Goal: Obtain resource: Download file/media

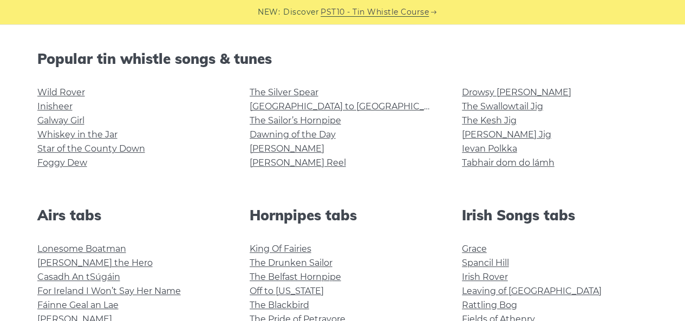
scroll to position [254, 0]
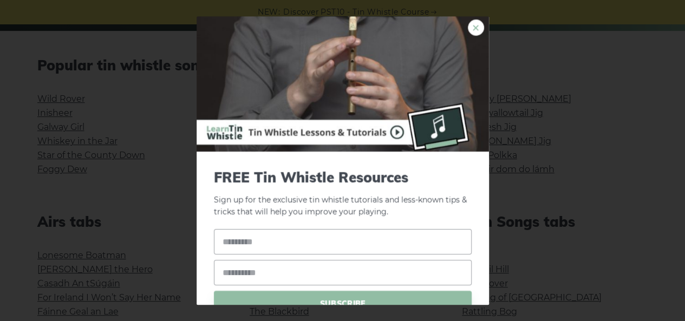
click at [471, 29] on link "×" at bounding box center [476, 28] width 16 height 16
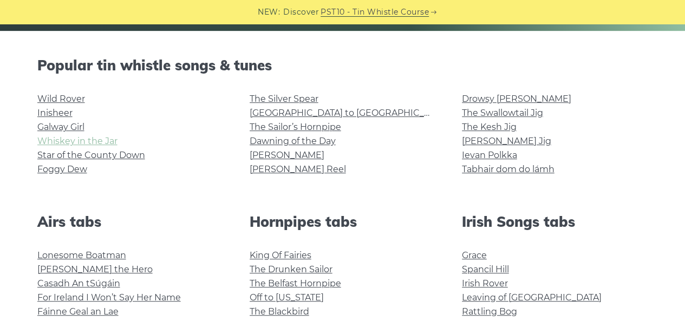
click at [79, 144] on link "Whiskey in the Jar" at bounding box center [77, 141] width 80 height 10
click at [41, 117] on link "Inisheer" at bounding box center [54, 113] width 35 height 10
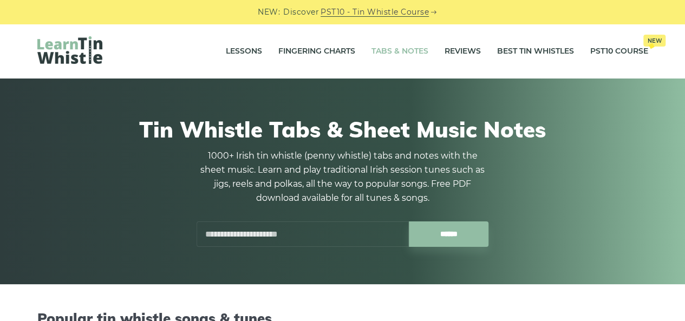
scroll to position [281, 0]
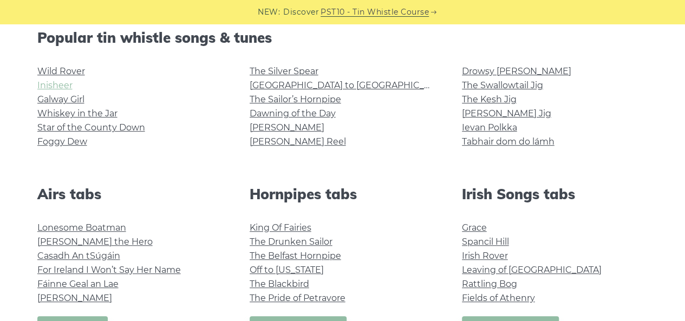
click at [60, 87] on link "Inisheer" at bounding box center [54, 85] width 35 height 10
click at [64, 116] on link "Whiskey in the Jar" at bounding box center [77, 113] width 80 height 10
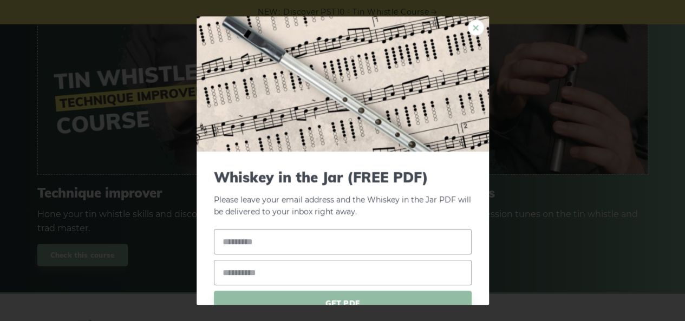
click at [470, 27] on link "×" at bounding box center [476, 28] width 16 height 16
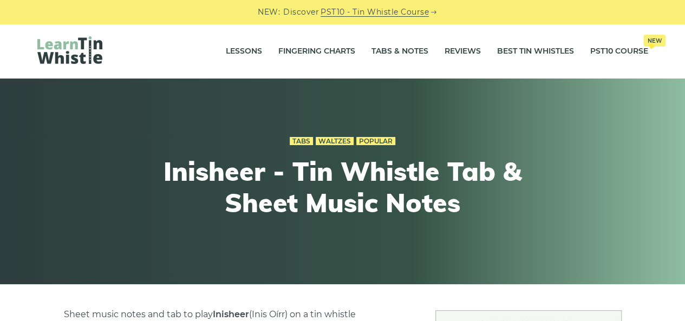
scroll to position [281, 0]
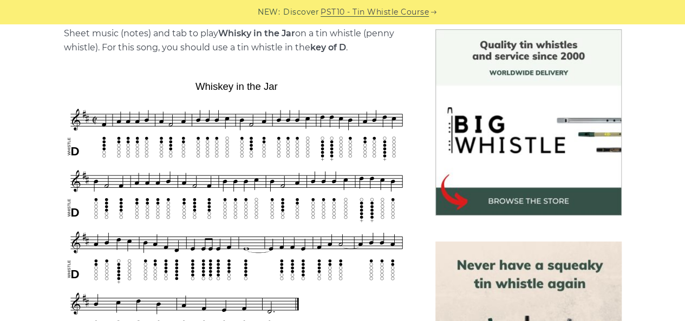
scroll to position [562, 0]
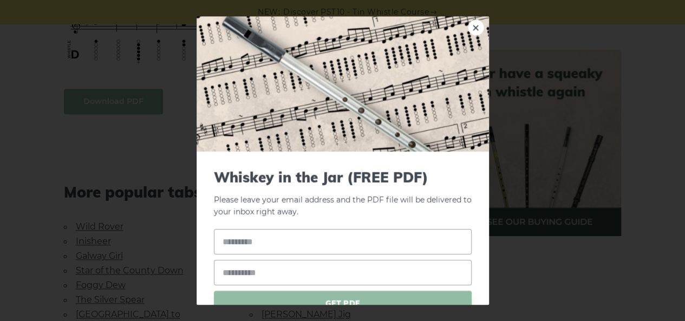
click at [95, 100] on body "NEW: Discover PST10 - Tin Whistle Course Lessons Fingering Charts Tabs & Notes …" at bounding box center [342, 271] width 685 height 1667
click at [350, 239] on input "text" at bounding box center [343, 241] width 258 height 25
type input "*****"
drag, startPoint x: 361, startPoint y: 264, endPoint x: 358, endPoint y: 270, distance: 7.3
click at [358, 270] on input "email" at bounding box center [343, 272] width 258 height 25
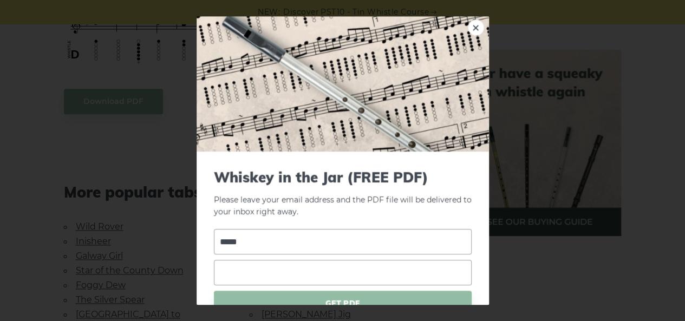
type input "**********"
click at [335, 299] on span "GET PDF" at bounding box center [343, 303] width 258 height 25
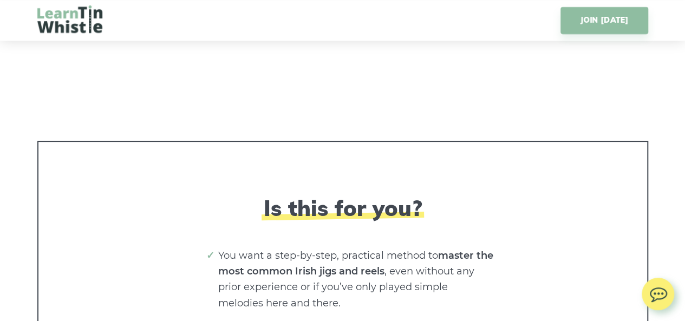
scroll to position [1969, 0]
